Goal: Contribute content

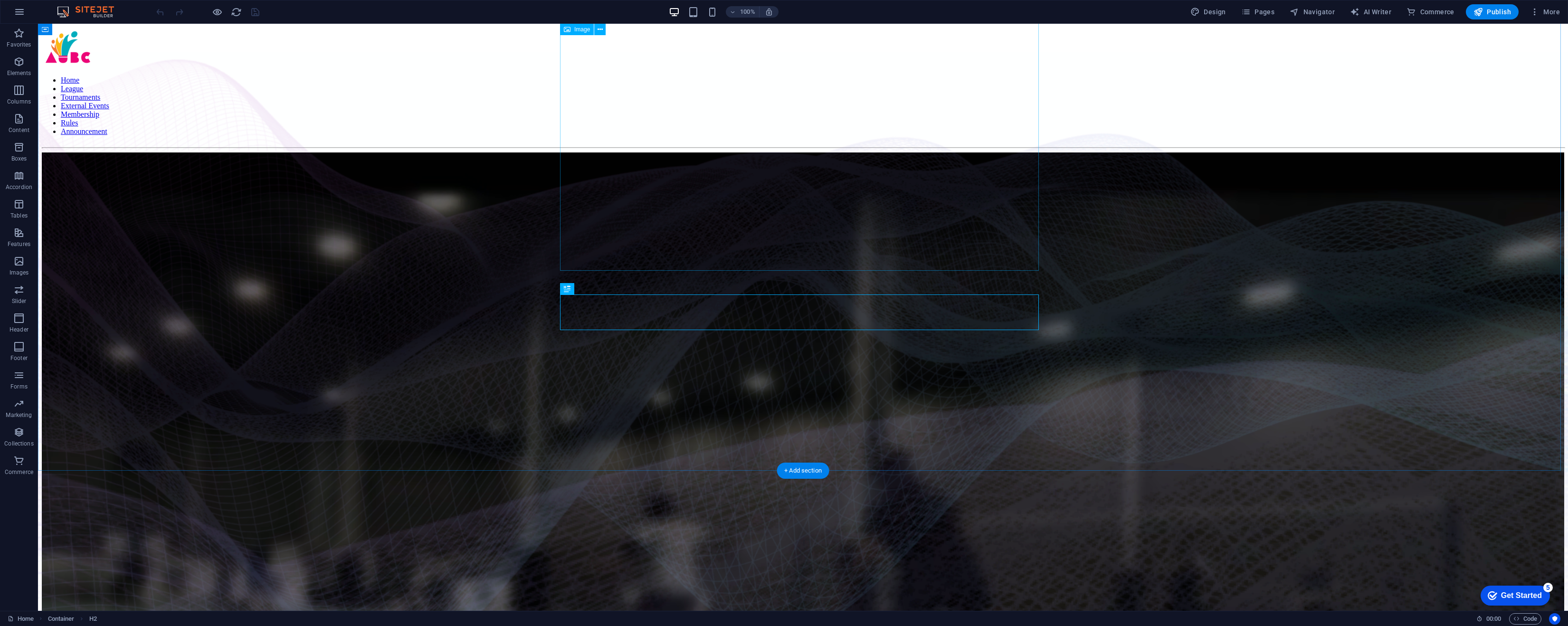
scroll to position [756, 0]
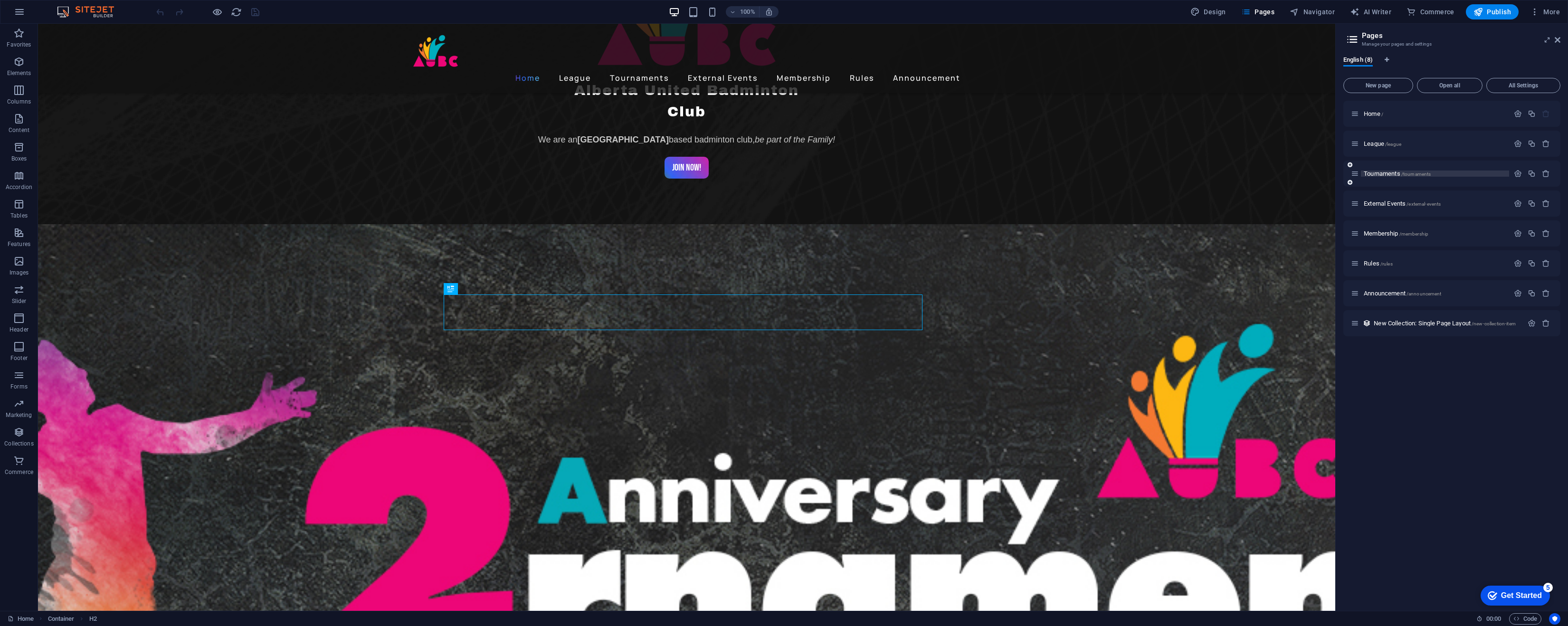
click at [1384, 173] on span "Tournaments /tournaments" at bounding box center [1397, 173] width 67 height 7
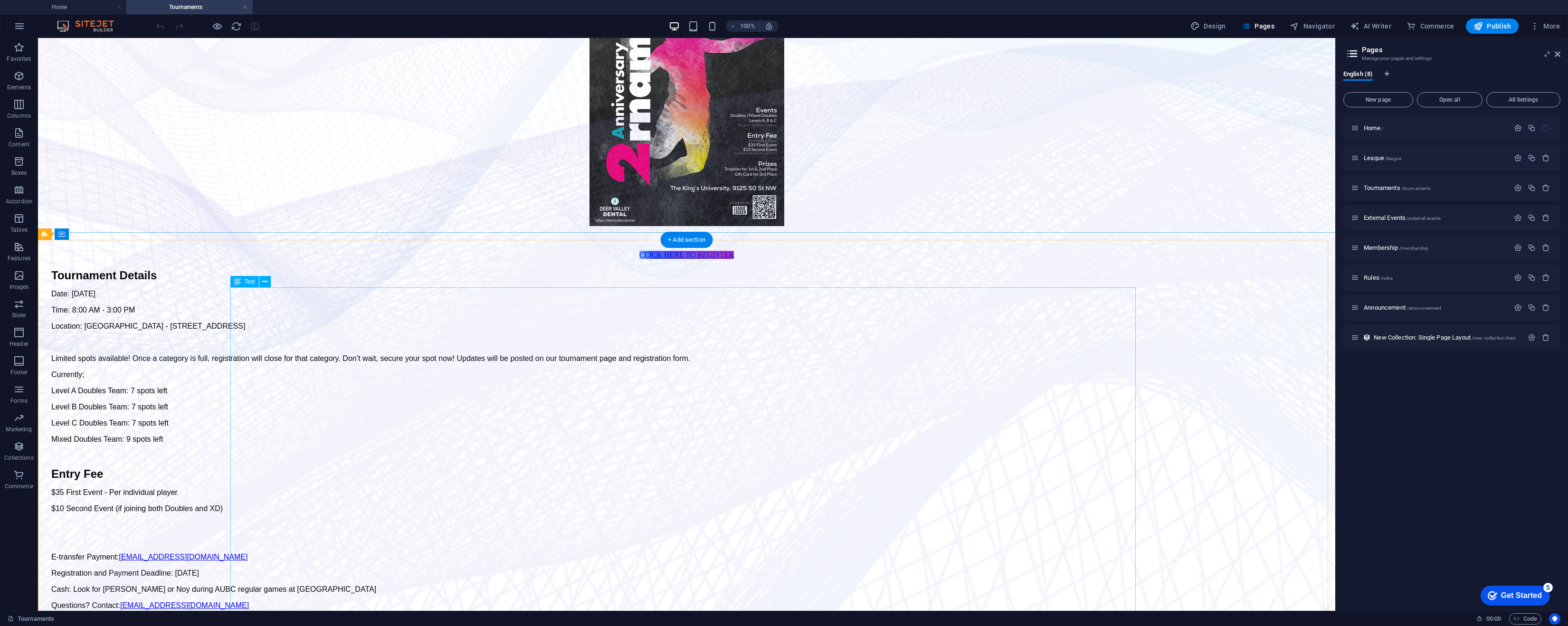
scroll to position [285, 0]
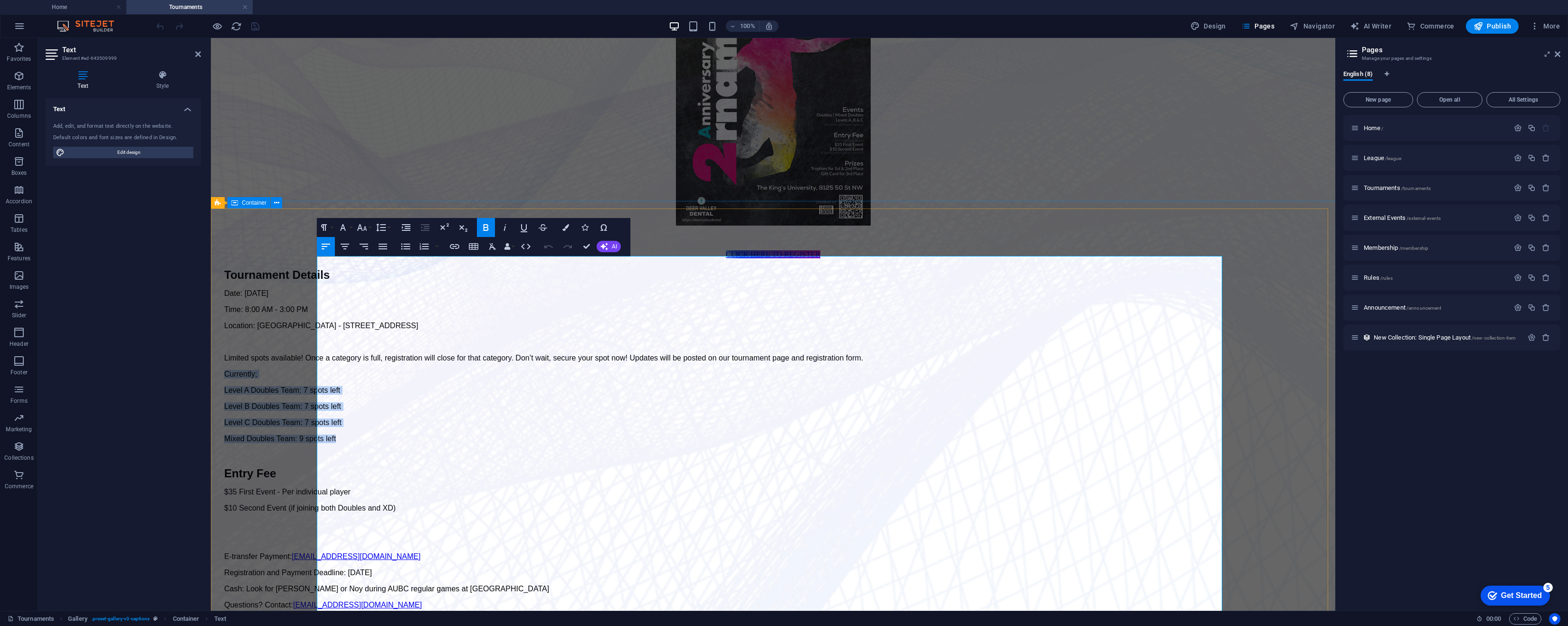
drag, startPoint x: 458, startPoint y: 416, endPoint x: 312, endPoint y: 358, distance: 157.1
drag, startPoint x: 438, startPoint y: 411, endPoint x: 317, endPoint y: 360, distance: 131.3
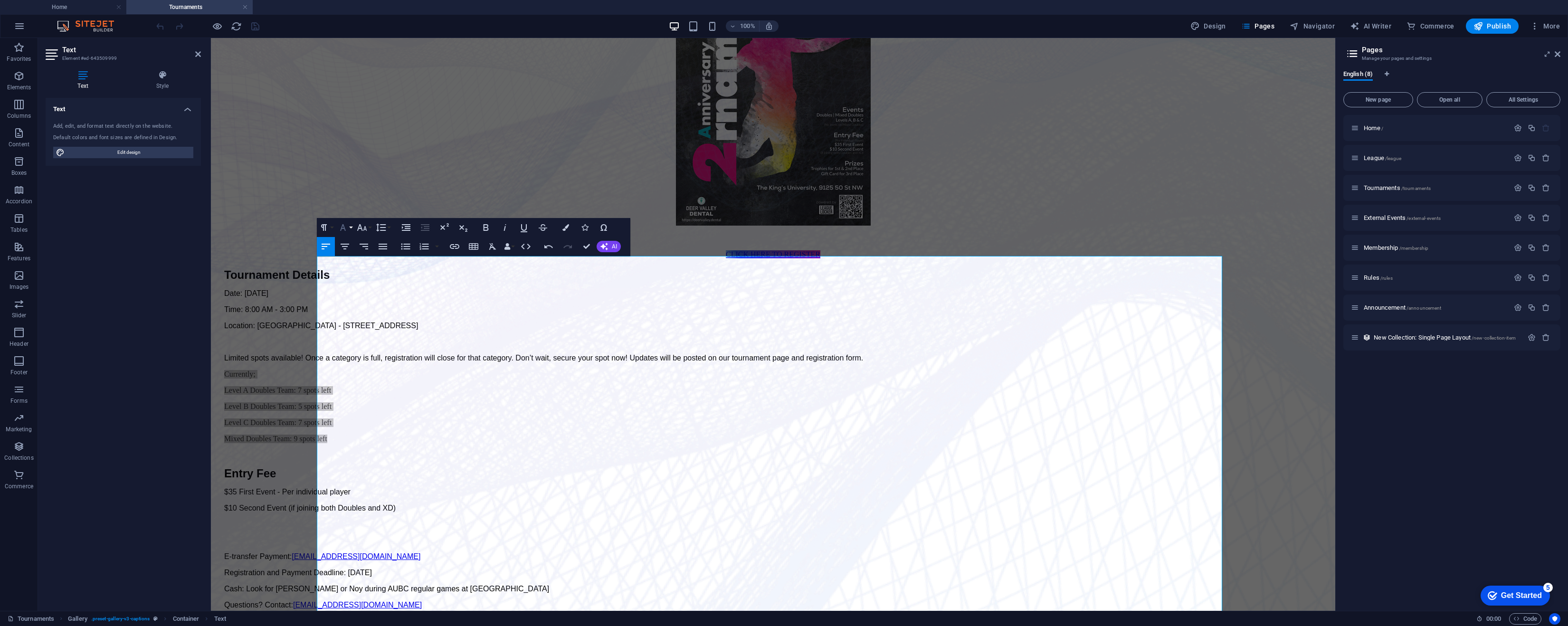
click at [347, 227] on icon "button" at bounding box center [343, 227] width 12 height 12
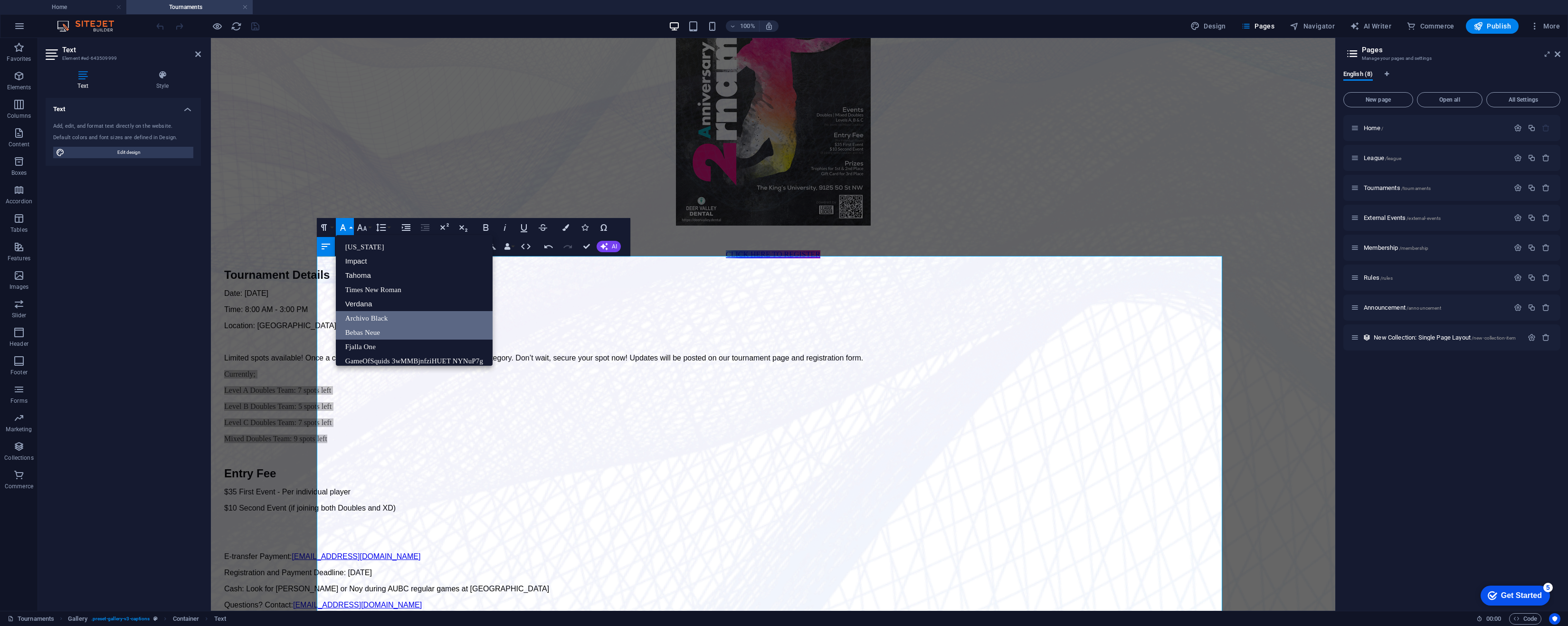
scroll to position [0, 0]
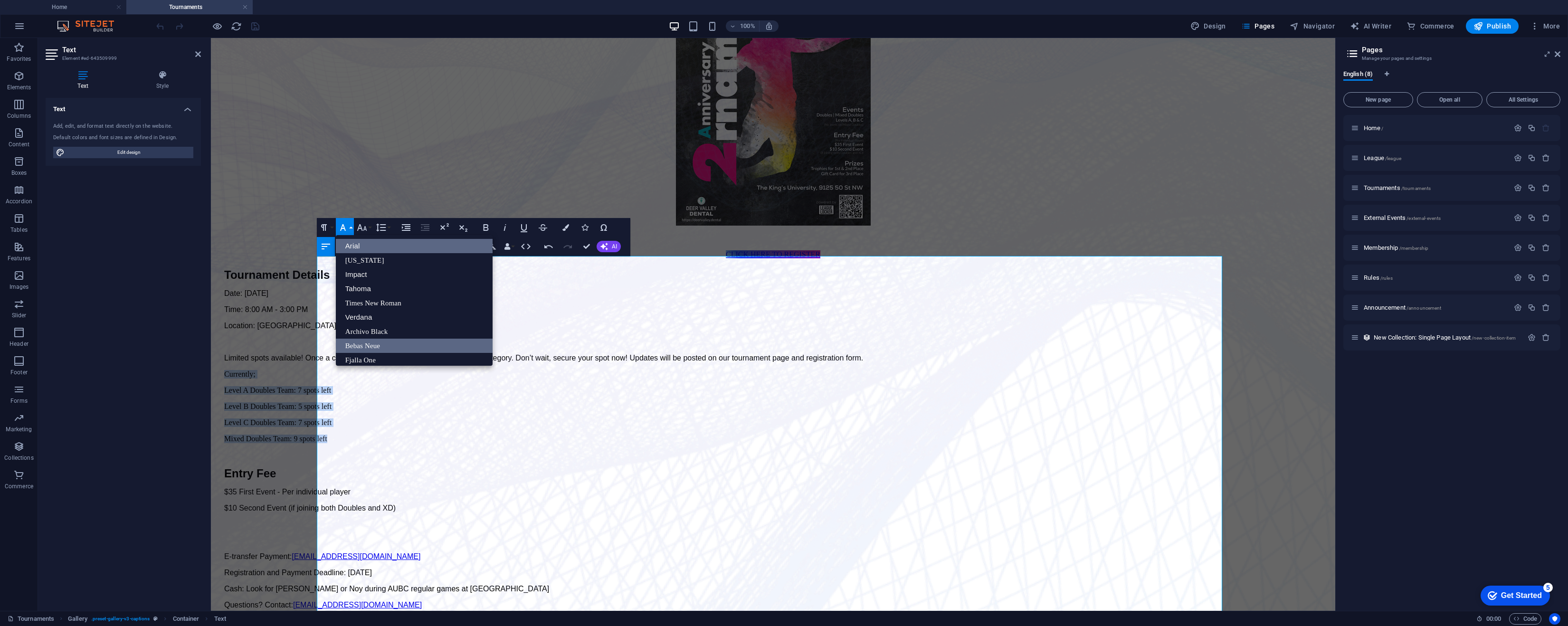
click at [394, 249] on link "Arial" at bounding box center [415, 246] width 157 height 14
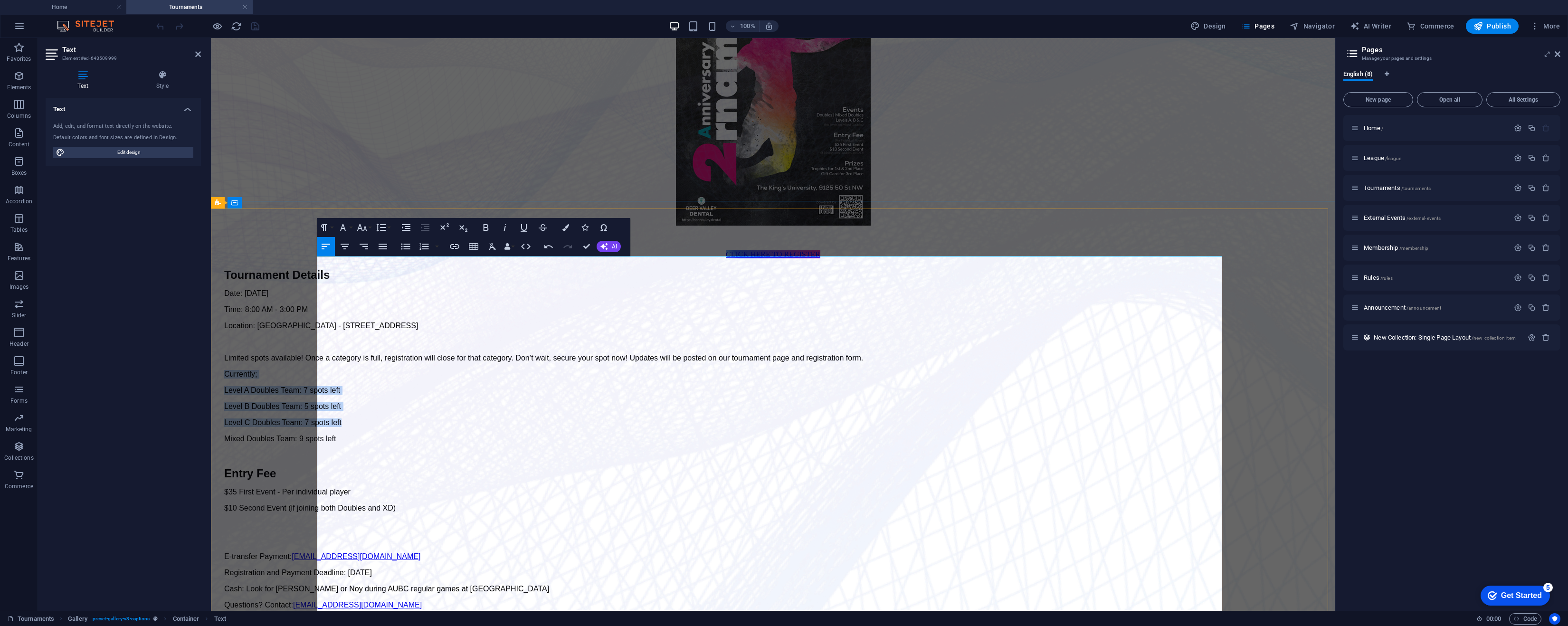
click at [503, 419] on p "Level C Doubles Team: 7 spots left" at bounding box center [772, 423] width 1097 height 9
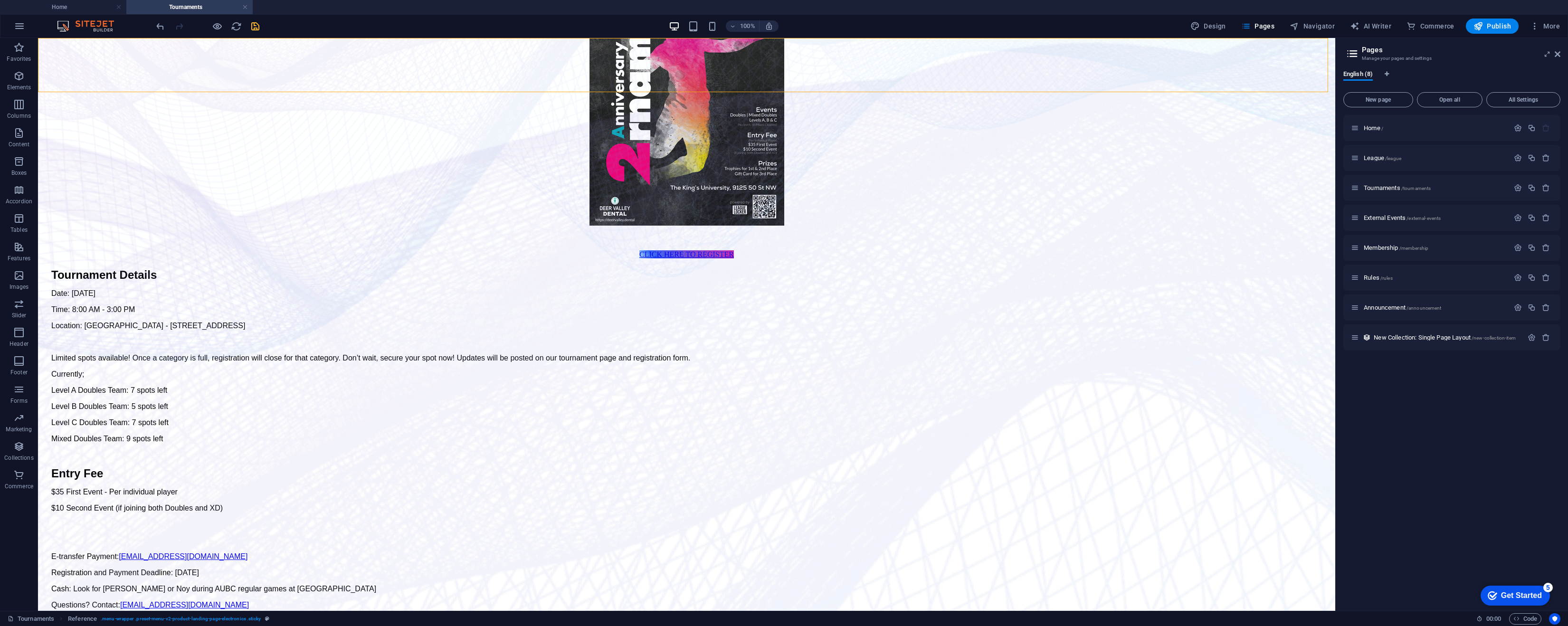
click at [256, 27] on icon "save" at bounding box center [255, 26] width 11 height 11
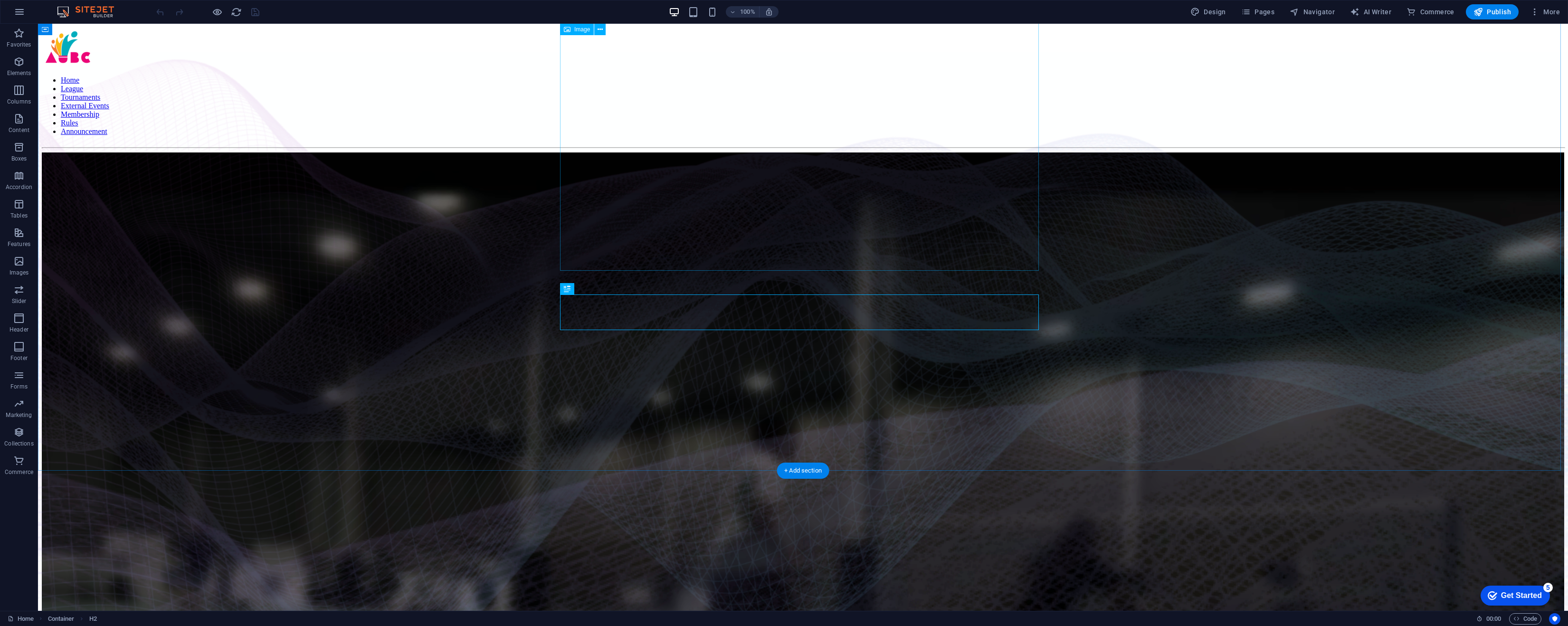
scroll to position [756, 0]
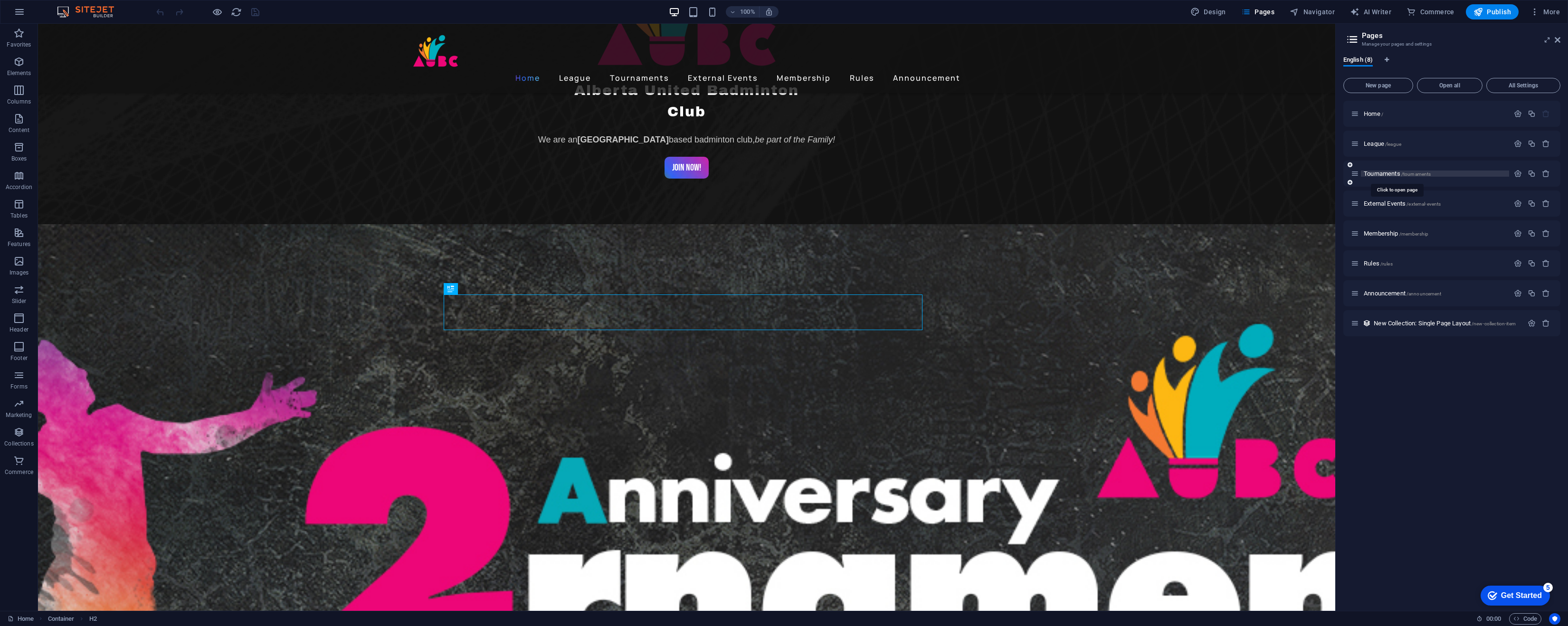
click at [1379, 174] on span "Tournaments /tournaments" at bounding box center [1397, 173] width 67 height 7
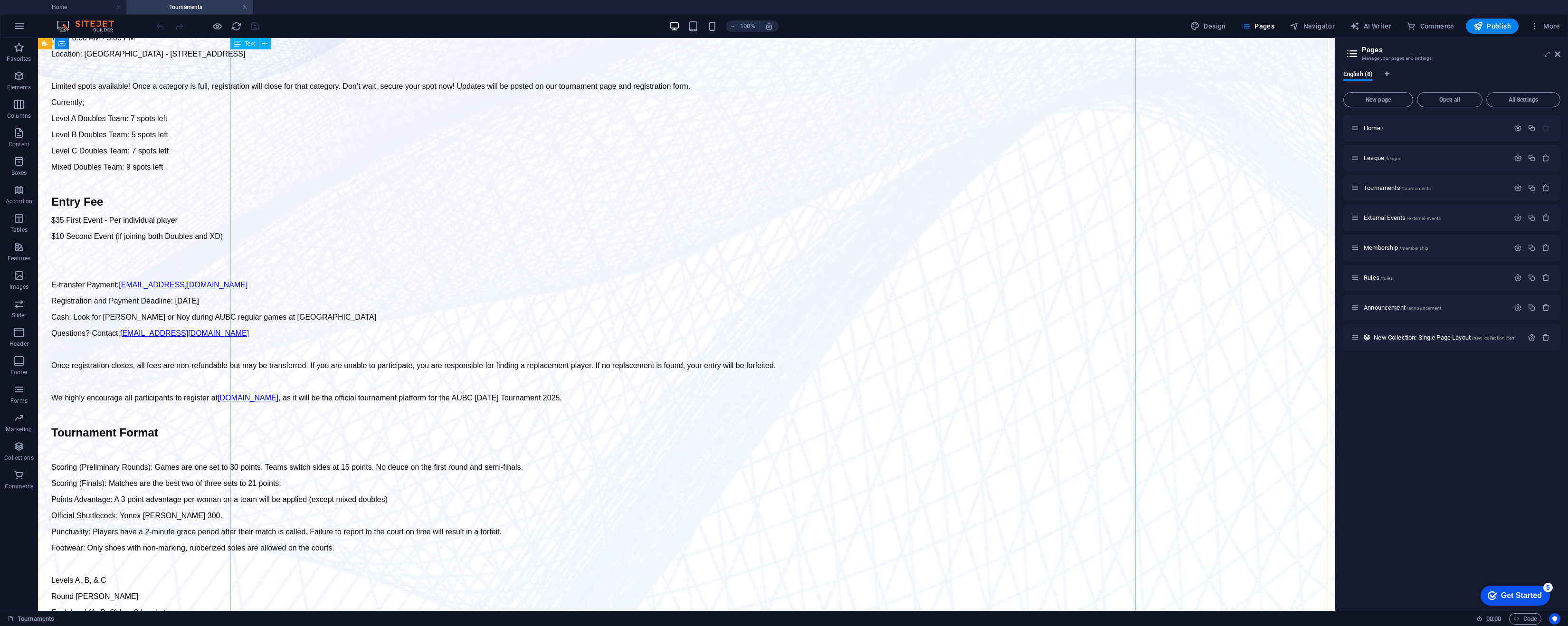
scroll to position [475, 0]
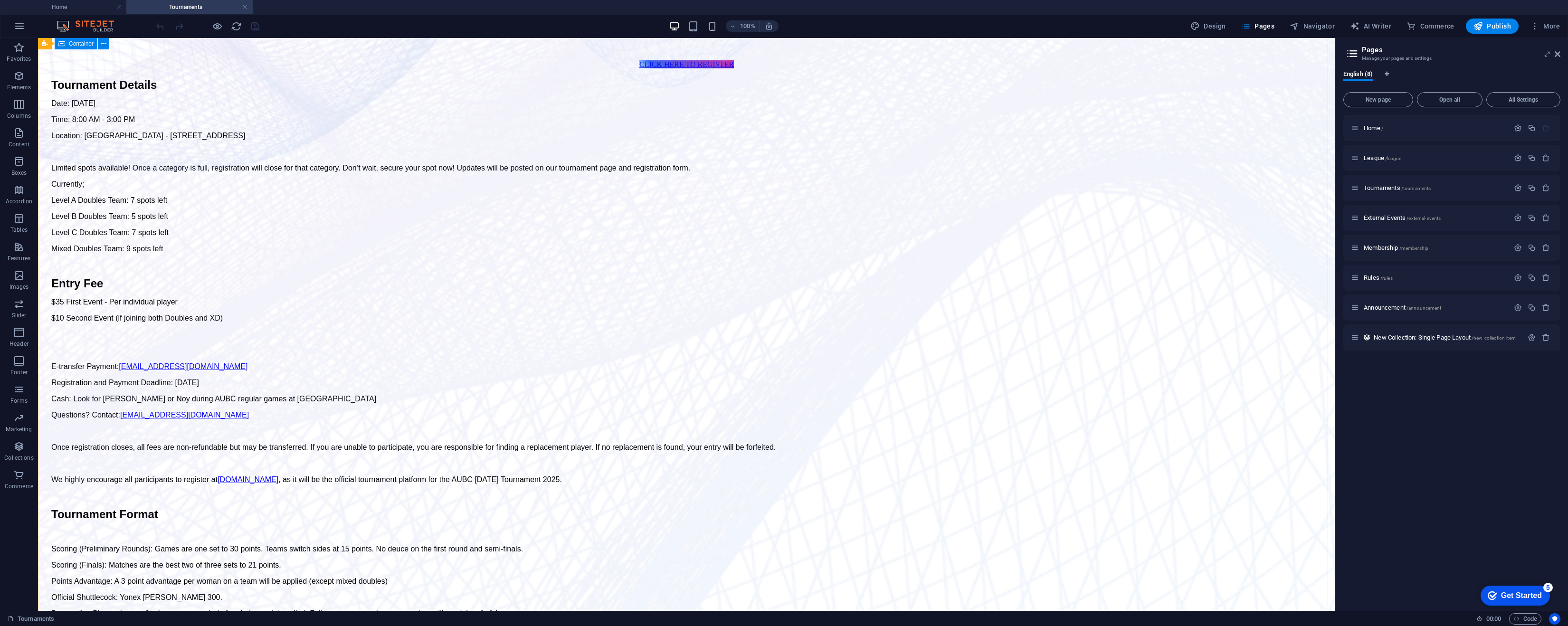
drag, startPoint x: 155, startPoint y: 184, endPoint x: 178, endPoint y: 176, distance: 24.4
click at [155, 183] on div "Tournament Details Date: [DATE] Time: 8:00 AM - 3:00 PM Location: [GEOGRAPHIC_D…" at bounding box center [687, 590] width 1290 height 1023
click at [791, 212] on div "Tournament Details Date: [DATE] Time: 8:00 AM - 3:00 PM Location: [GEOGRAPHIC_D…" at bounding box center [686, 590] width 1270 height 1023
click at [1382, 218] on span "External Events /external-events" at bounding box center [1402, 218] width 77 height 7
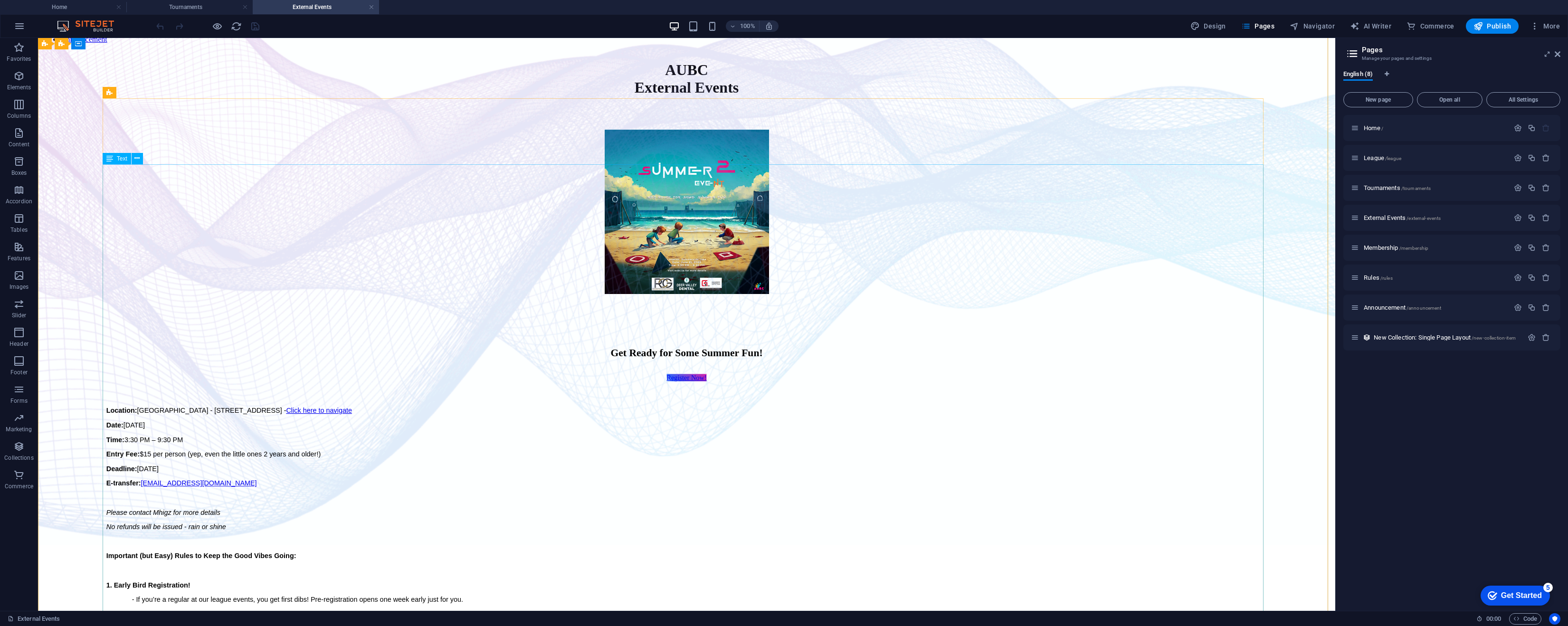
scroll to position [95, 0]
